Goal: Task Accomplishment & Management: Manage account settings

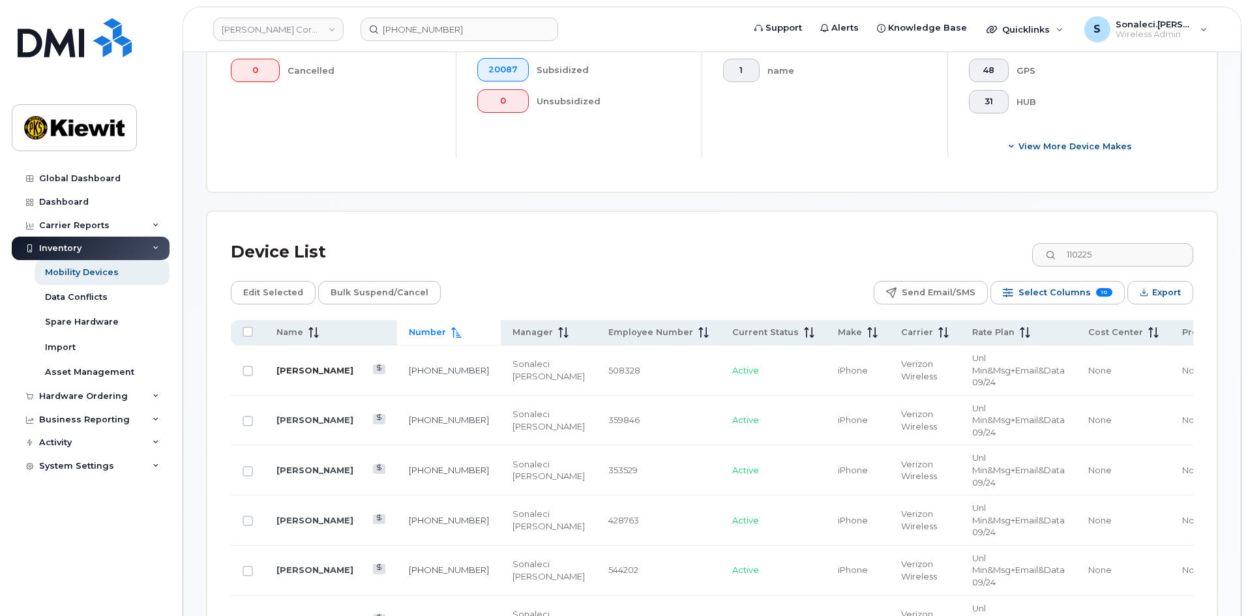
scroll to position [541, 0]
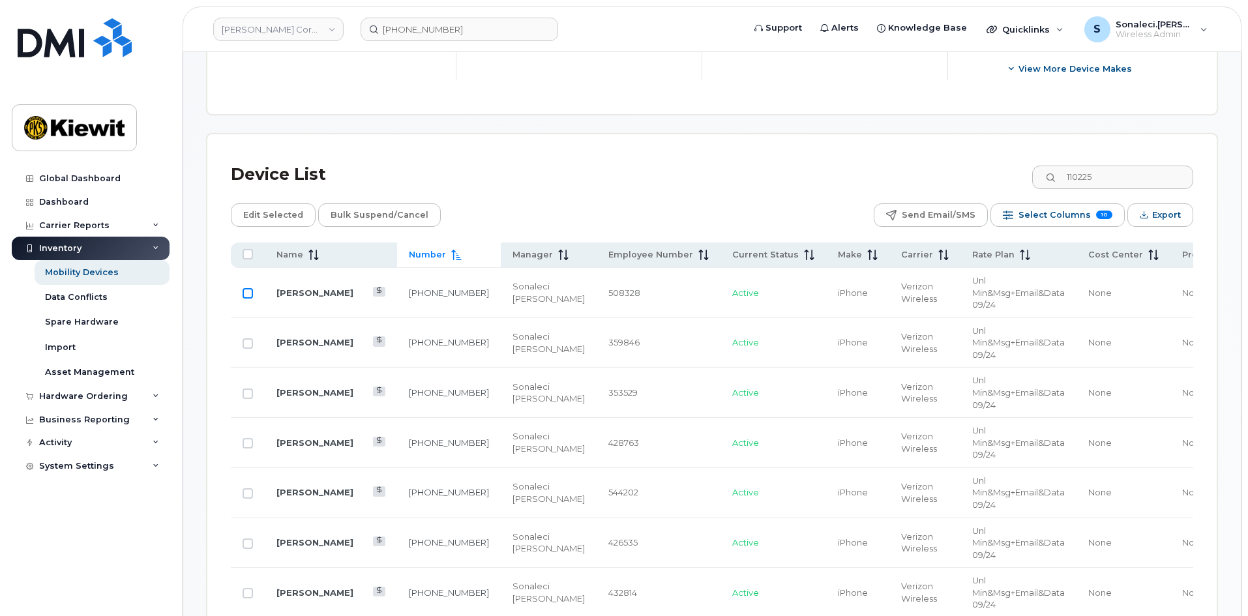
click at [250, 288] on input "Row Unselected" at bounding box center [248, 293] width 10 height 10
checkbox input "true"
click at [383, 205] on span "Bulk Suspend/Cancel" at bounding box center [380, 215] width 98 height 20
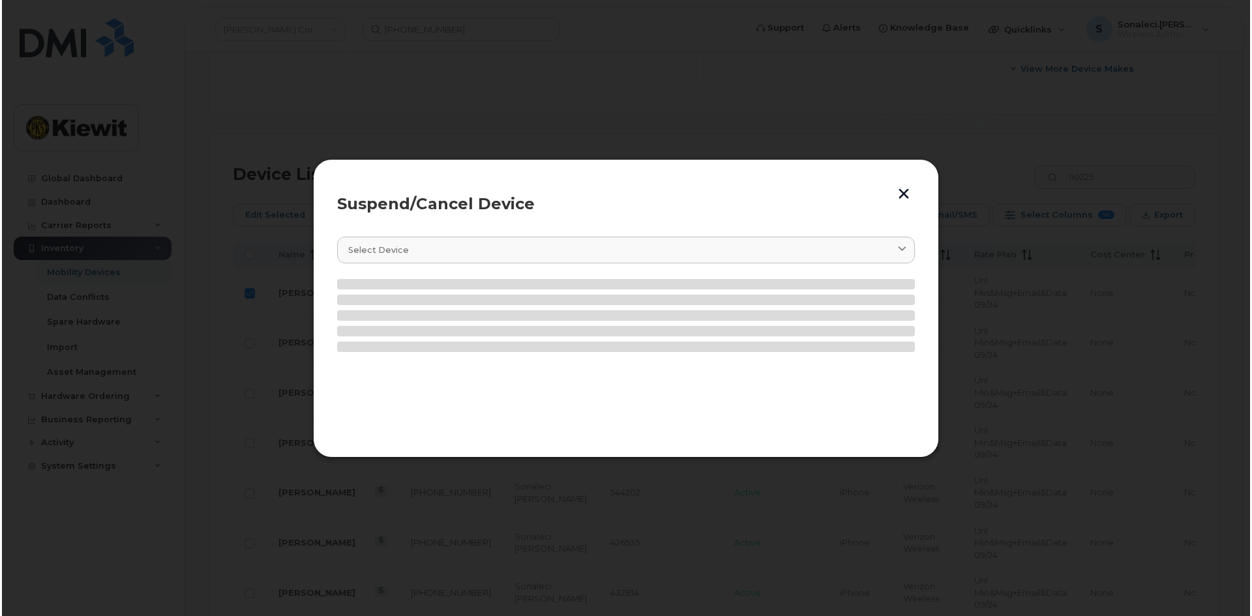
scroll to position [552, 0]
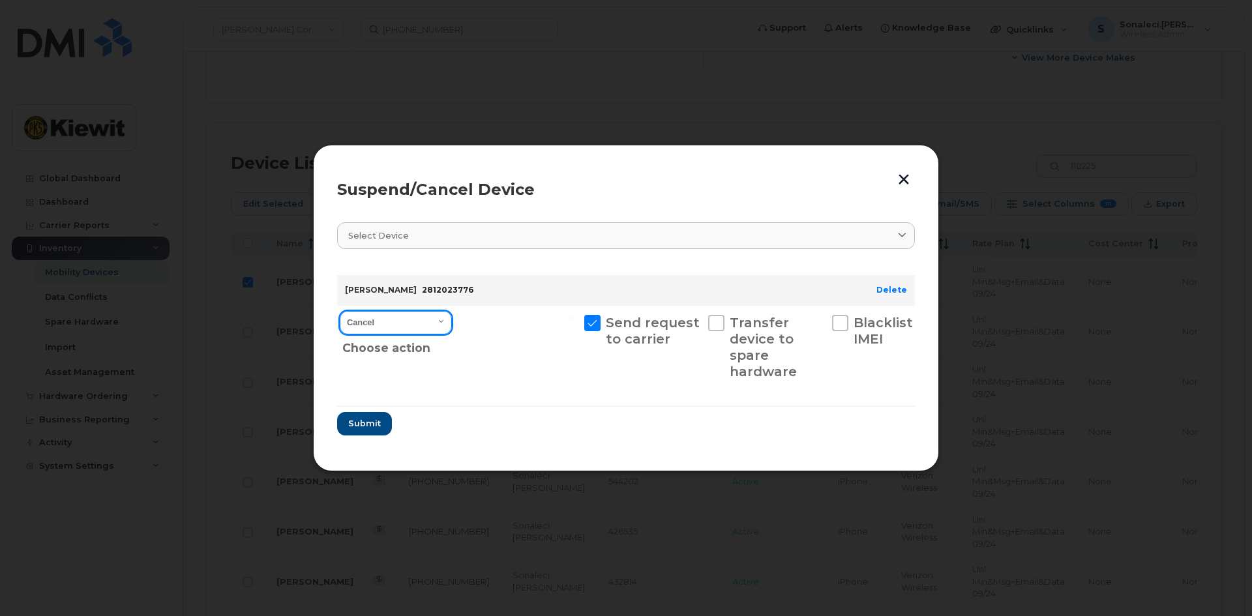
click at [423, 323] on select "Cancel Suspend - Reduced Rate Suspend - Full Rate Suspend - Lost Device/Stolen …" at bounding box center [396, 322] width 112 height 23
click at [340, 311] on select "Cancel Suspend - Reduced Rate Suspend - Full Rate Suspend - Lost Device/Stolen …" at bounding box center [396, 322] width 112 height 23
click at [366, 421] on span "Submit" at bounding box center [364, 423] width 33 height 12
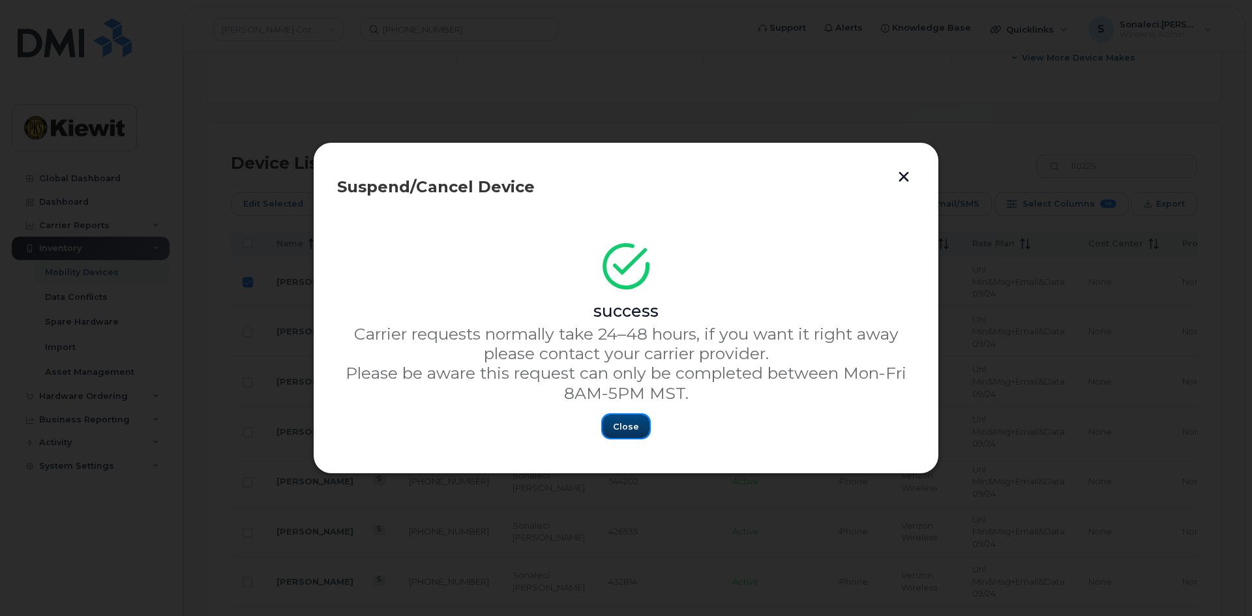
click at [613, 427] on button "Close" at bounding box center [626, 426] width 47 height 23
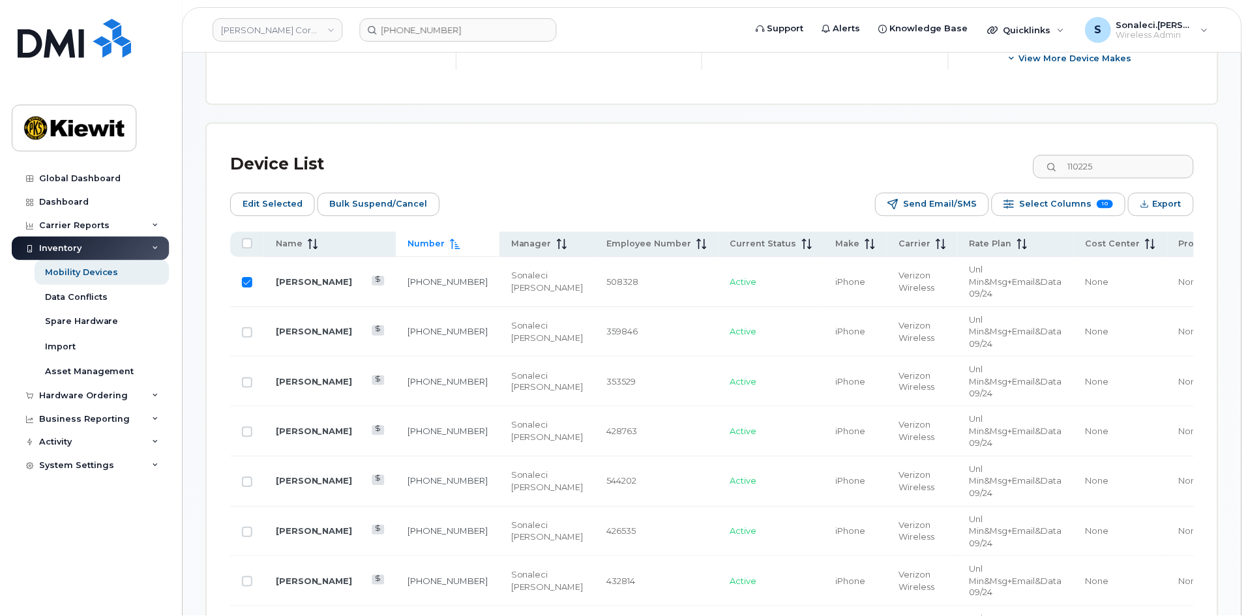
scroll to position [541, 0]
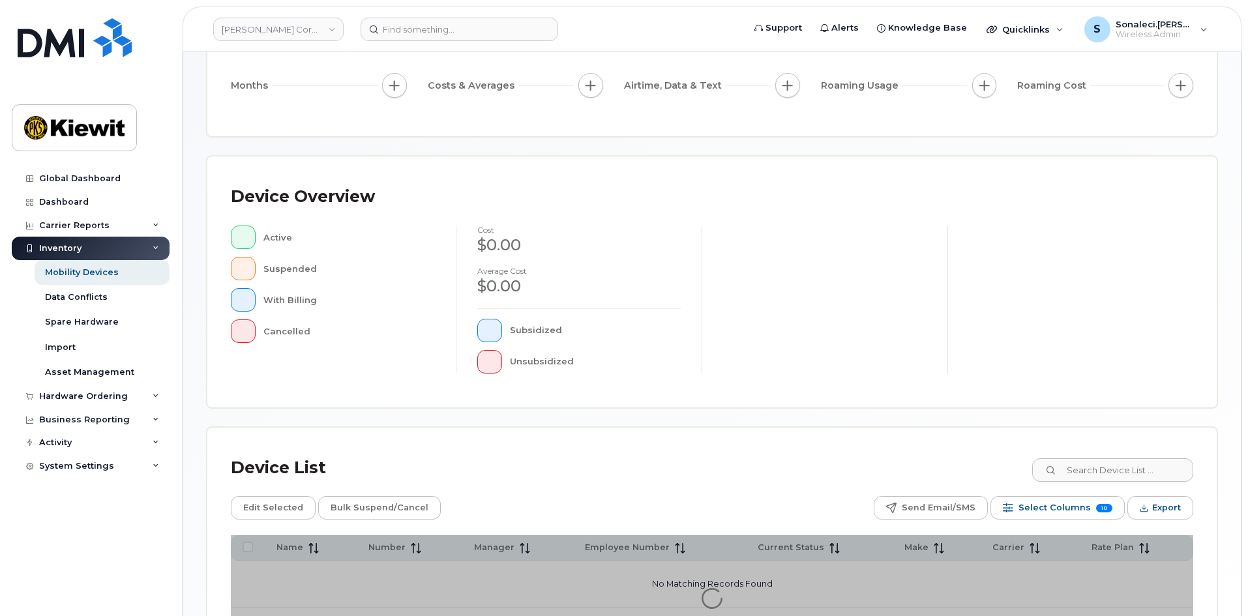
scroll to position [280, 0]
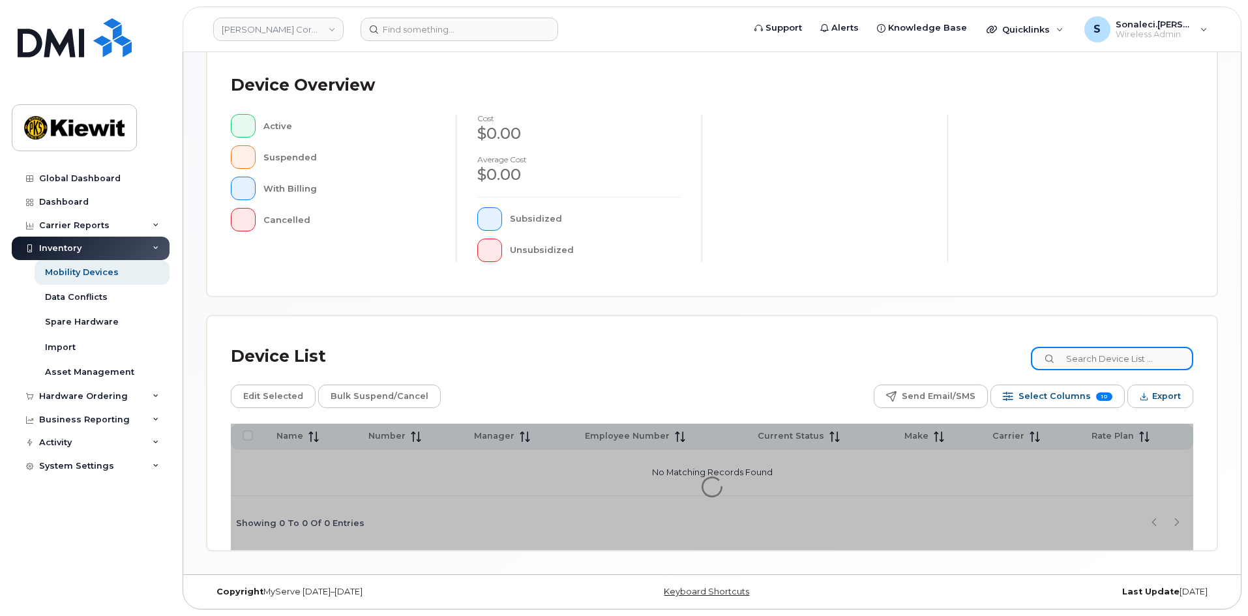
click at [1116, 360] on input at bounding box center [1112, 358] width 162 height 23
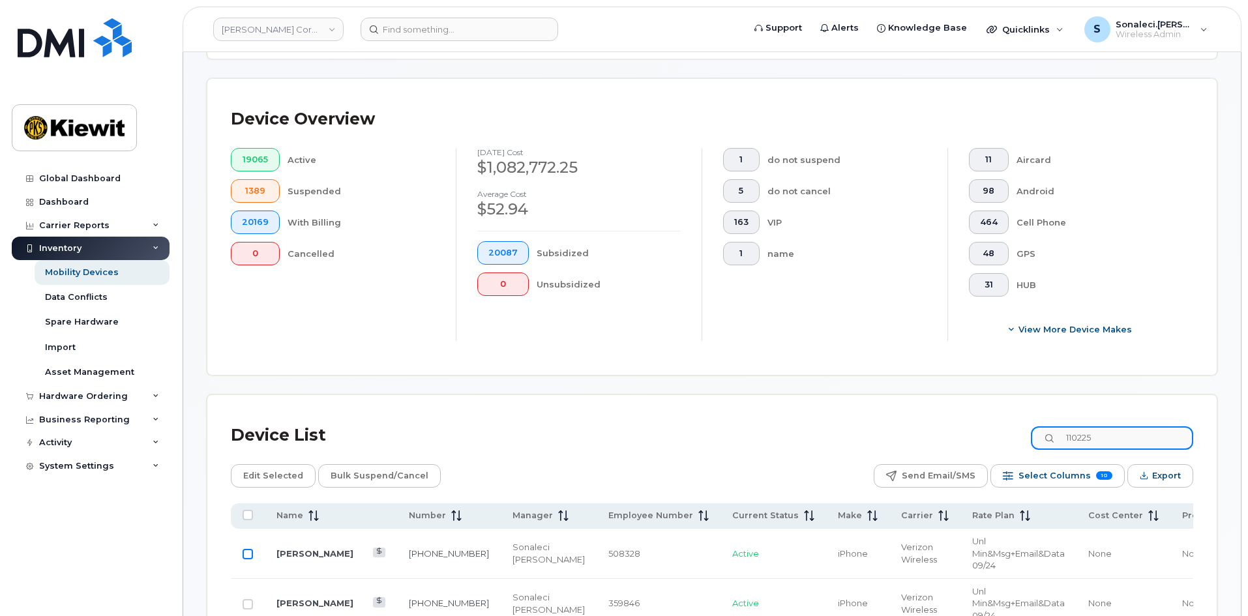
type input "110225"
click at [246, 549] on input "Row Unselected" at bounding box center [248, 554] width 10 height 10
checkbox input "true"
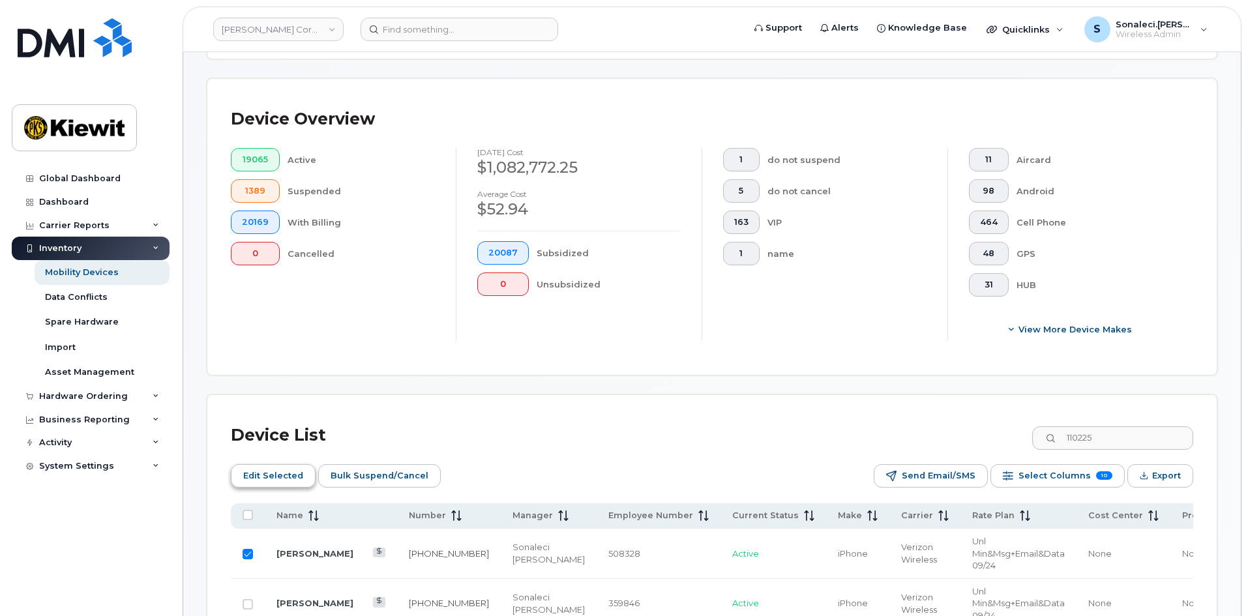
click at [260, 475] on button "Edit Selected" at bounding box center [273, 475] width 85 height 23
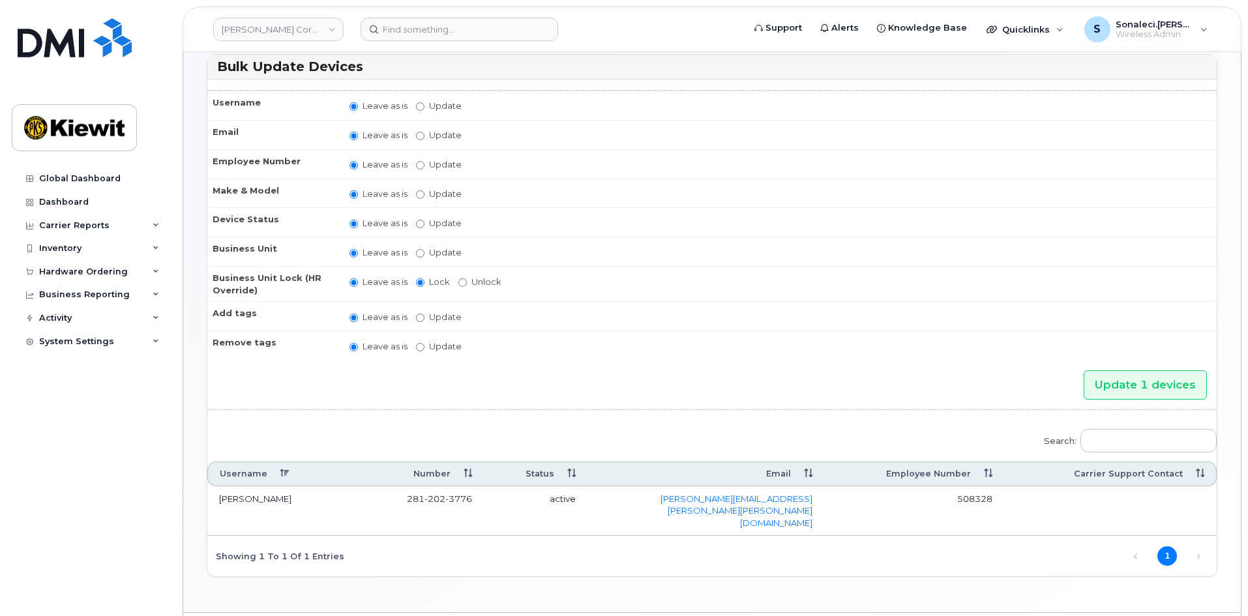
scroll to position [79, 0]
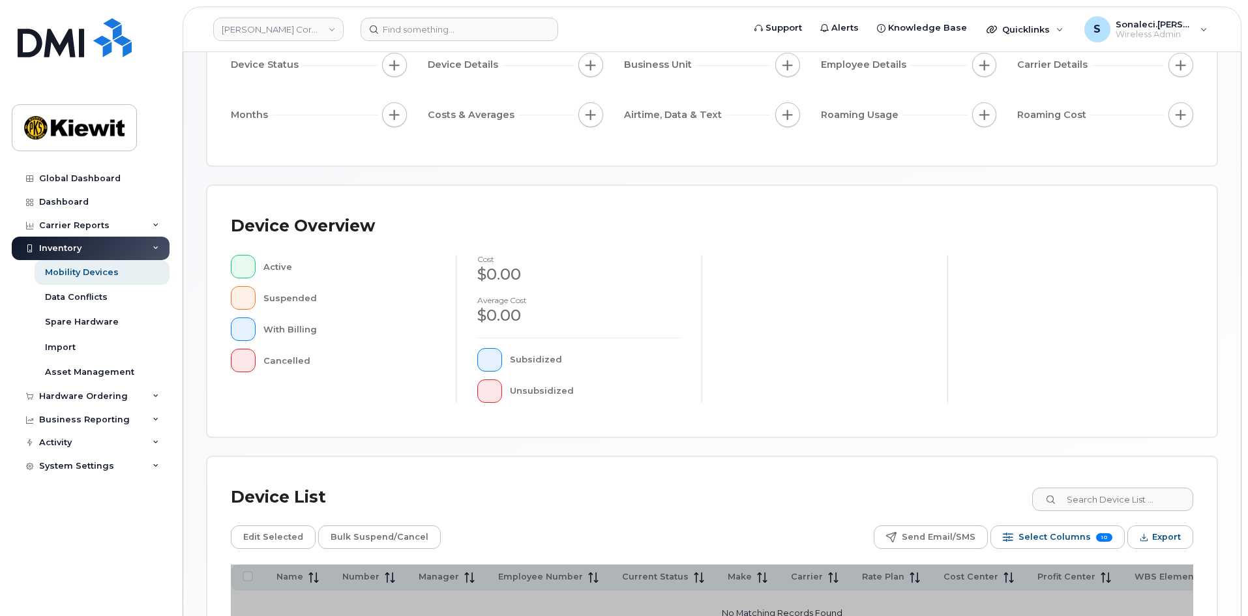
scroll to position [284, 0]
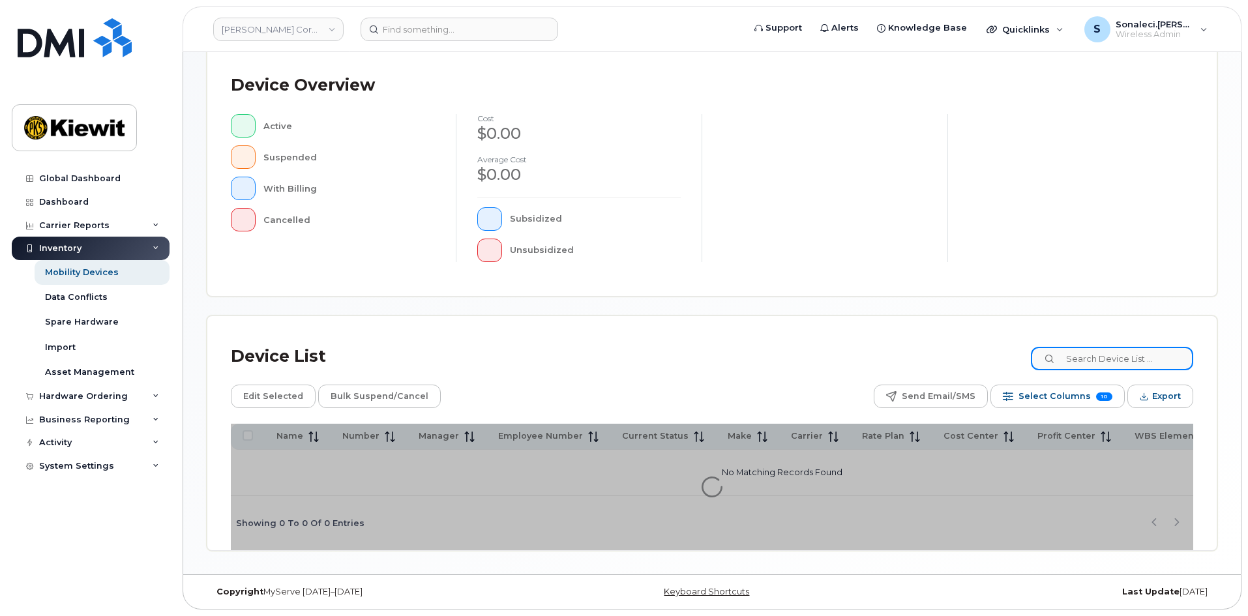
click at [1098, 353] on input at bounding box center [1112, 358] width 162 height 23
type input "110225"
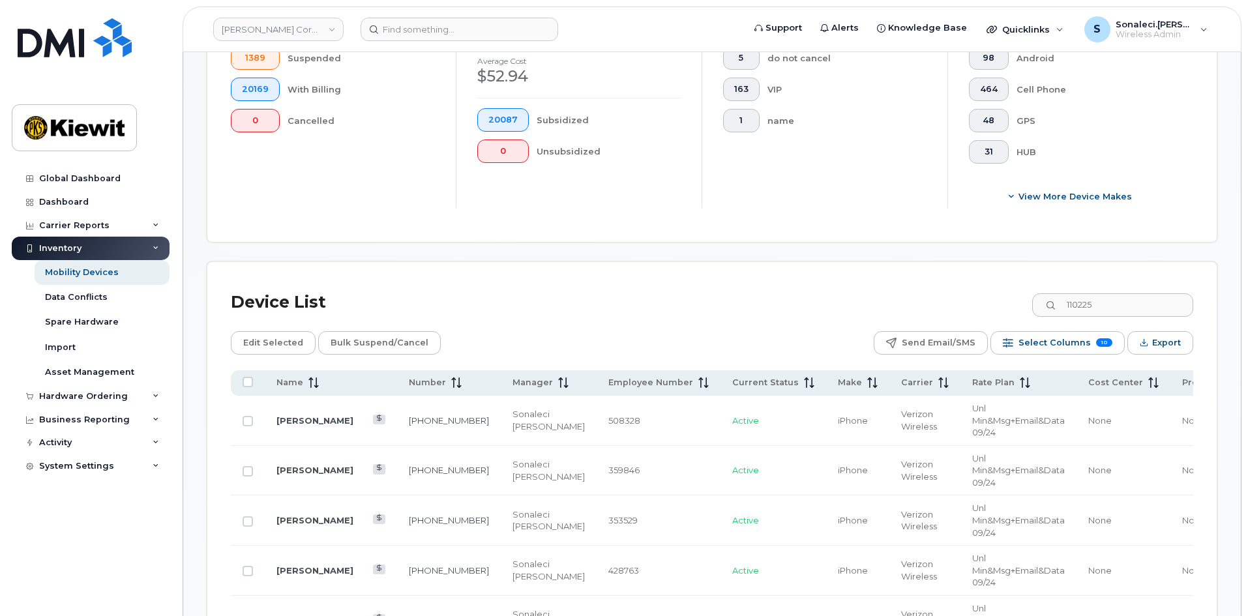
scroll to position [415, 0]
drag, startPoint x: 245, startPoint y: 408, endPoint x: 257, endPoint y: 337, distance: 72.1
click at [245, 415] on input "Row Unselected" at bounding box center [248, 420] width 10 height 10
checkbox input "true"
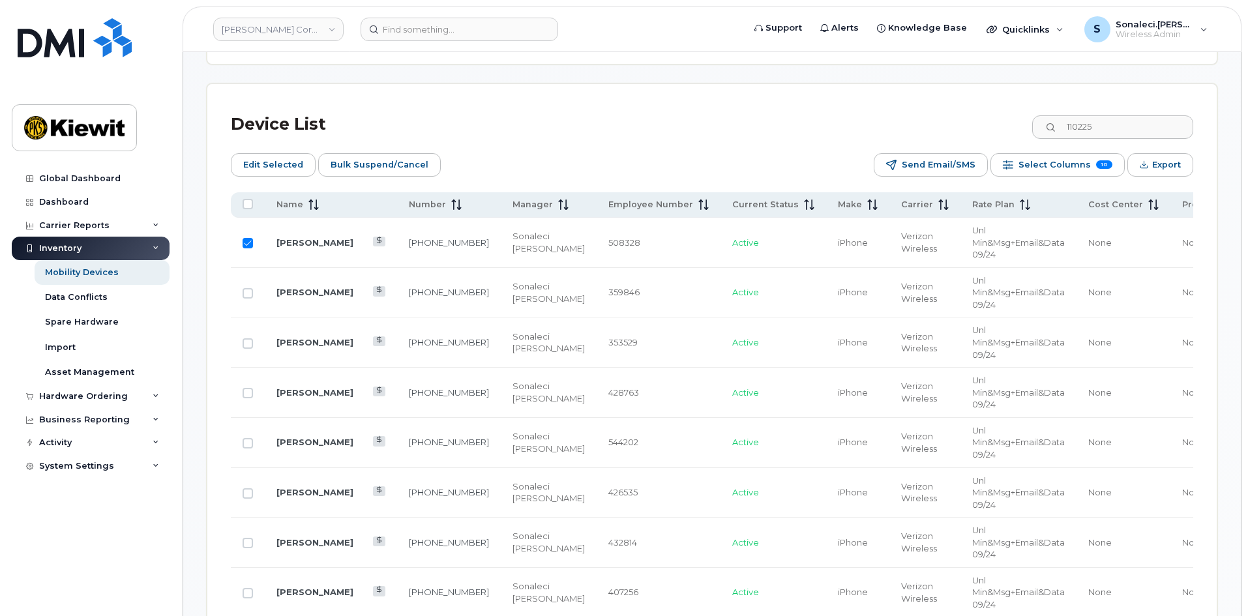
scroll to position [592, 0]
click at [295, 198] on span "Name" at bounding box center [289, 204] width 27 height 12
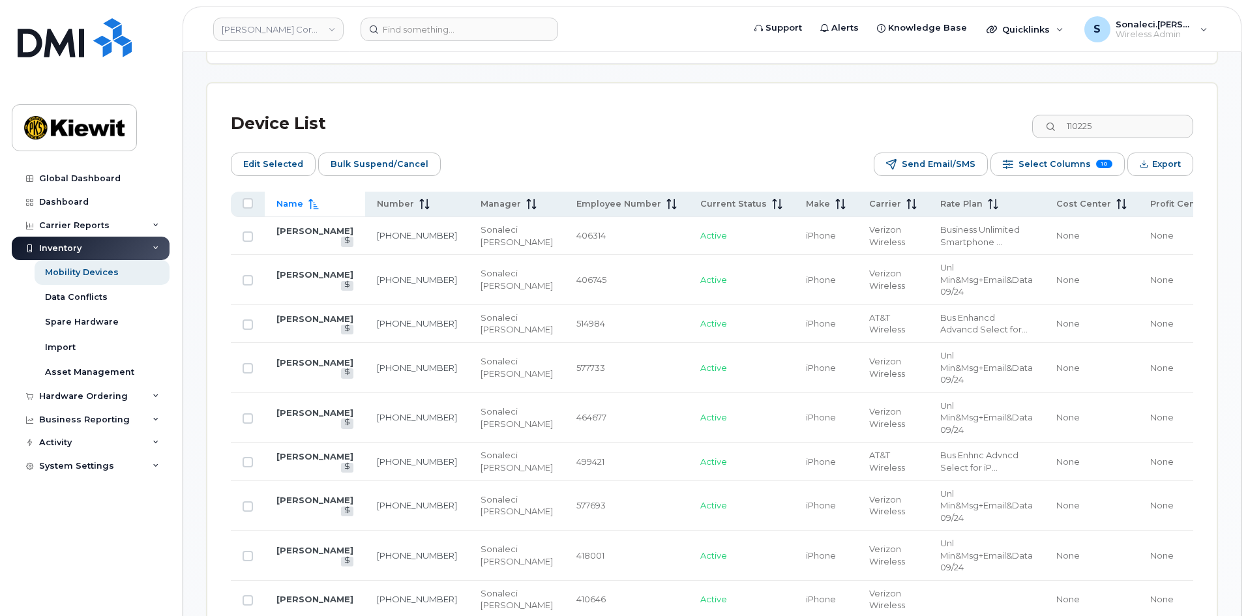
click at [295, 198] on span "Name" at bounding box center [289, 204] width 27 height 12
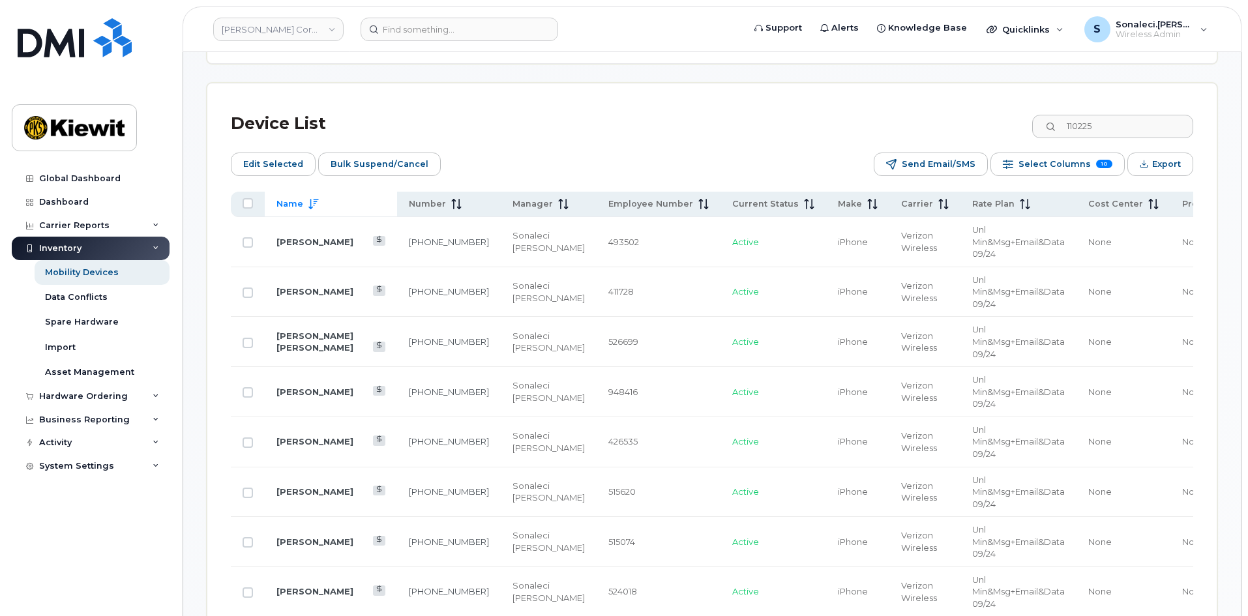
click at [295, 198] on span "Name" at bounding box center [289, 204] width 27 height 12
click at [301, 200] on th "Name" at bounding box center [331, 204] width 132 height 25
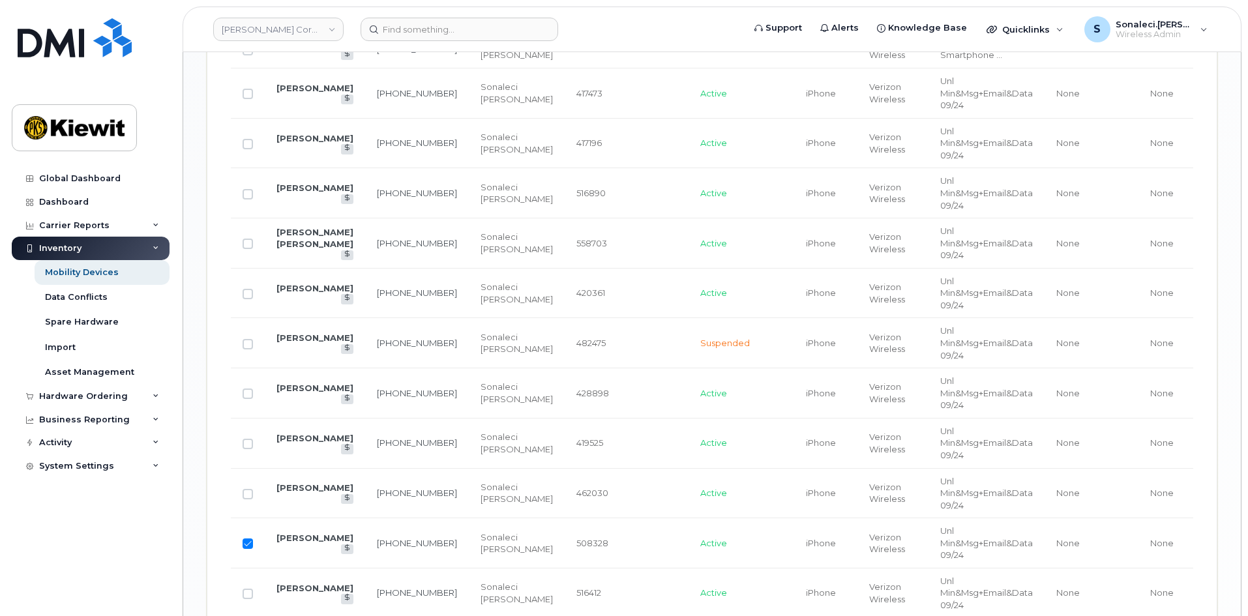
scroll to position [1755, 0]
click at [245, 545] on input "Row Selected" at bounding box center [248, 542] width 10 height 10
checkbox input "false"
